Goal: Task Accomplishment & Management: Manage account settings

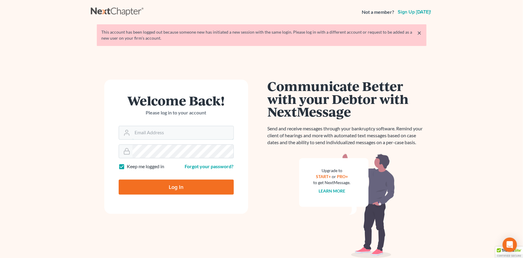
type input "[EMAIL_ADDRESS][DOMAIN_NAME]"
click at [147, 181] on input "Log In" at bounding box center [176, 186] width 115 height 15
type input "Thinking..."
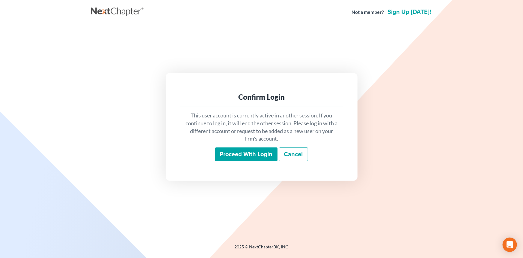
drag, startPoint x: 246, startPoint y: 151, endPoint x: 241, endPoint y: 153, distance: 5.4
click at [246, 151] on input "Proceed with login" at bounding box center [246, 154] width 62 height 14
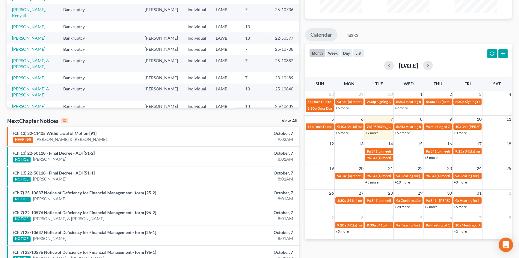
scroll to position [109, 0]
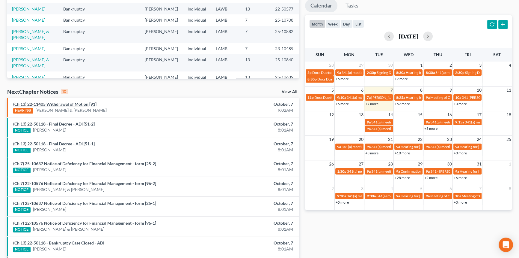
click at [73, 102] on link "(Ch 13) 22-11405 Withdrawal of Motion [91]" at bounding box center [54, 103] width 83 height 5
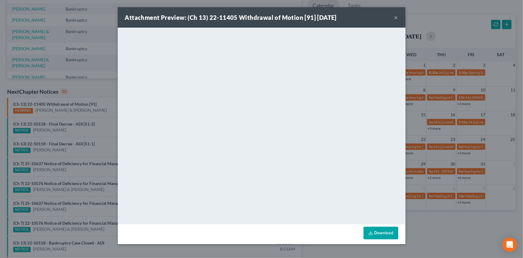
click at [397, 17] on button "×" at bounding box center [396, 17] width 4 height 7
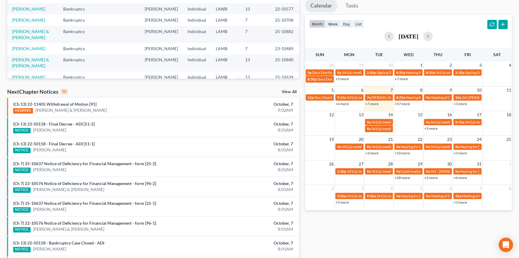
click at [375, 103] on link "+7 more" at bounding box center [372, 103] width 13 height 4
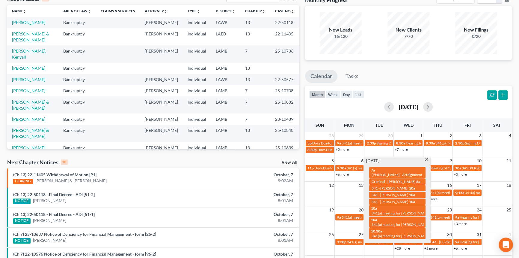
scroll to position [0, 0]
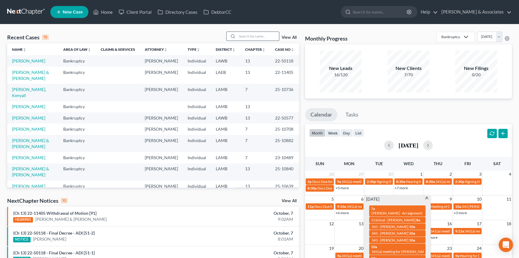
click at [255, 34] on input "search" at bounding box center [258, 36] width 42 height 9
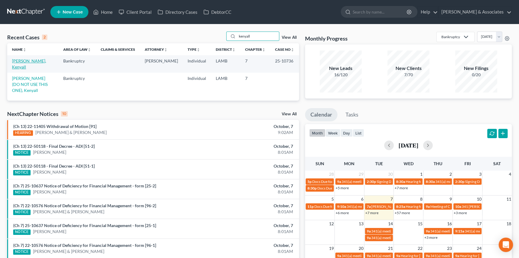
click at [41, 61] on link "Williams, Kenyall" at bounding box center [29, 63] width 34 height 11
click at [247, 37] on input "kenyall" at bounding box center [258, 36] width 42 height 9
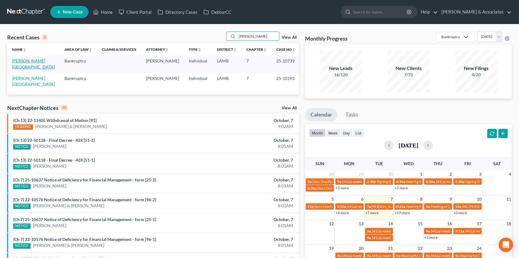
click at [30, 61] on link "Saul, Anissa" at bounding box center [33, 63] width 43 height 11
click at [263, 37] on input "saul" at bounding box center [258, 36] width 42 height 9
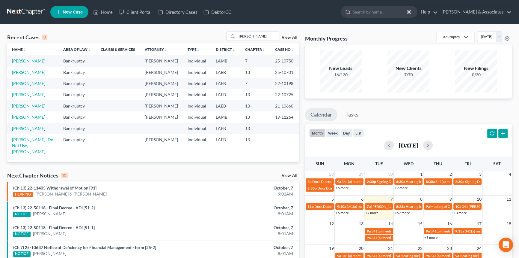
click at [29, 60] on link "Blanchard, Lydia" at bounding box center [28, 60] width 33 height 5
click at [258, 36] on input "blanchard" at bounding box center [258, 36] width 42 height 9
type input "lakesha"
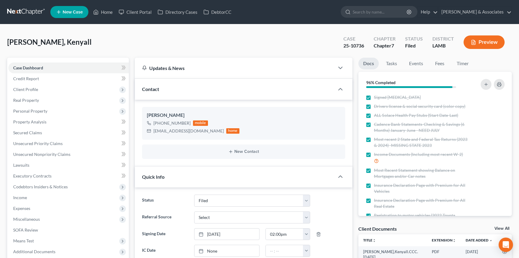
select select "8"
select select "0"
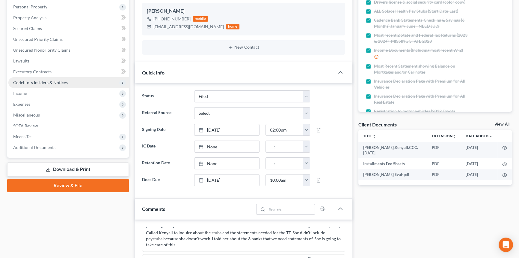
scroll to position [109, 0]
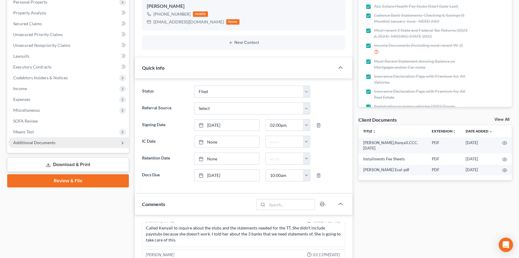
click at [66, 145] on span "Additional Documents" at bounding box center [68, 142] width 121 height 11
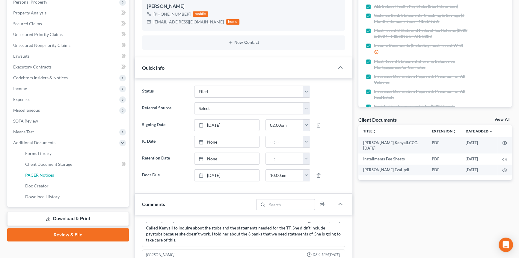
click at [55, 174] on link "PACER Notices" at bounding box center [74, 174] width 109 height 11
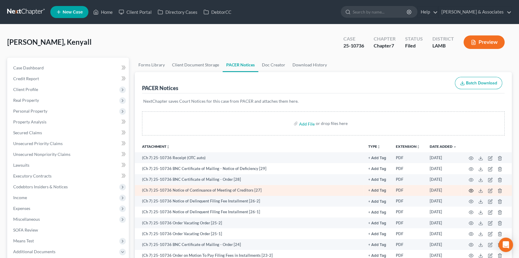
click at [471, 189] on icon "button" at bounding box center [471, 190] width 5 height 5
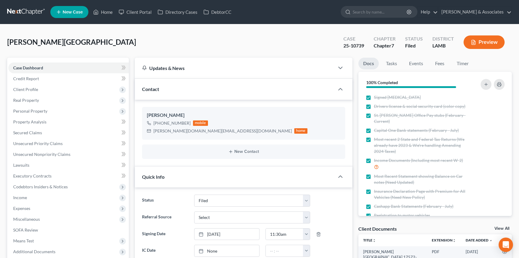
select select "8"
select select "0"
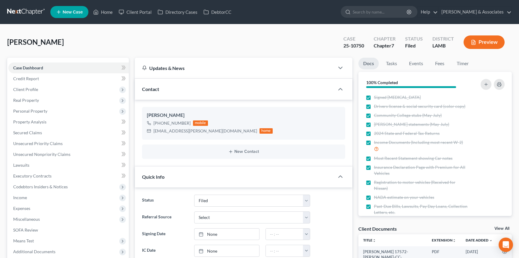
select select "8"
select select "0"
